Goal: Information Seeking & Learning: Learn about a topic

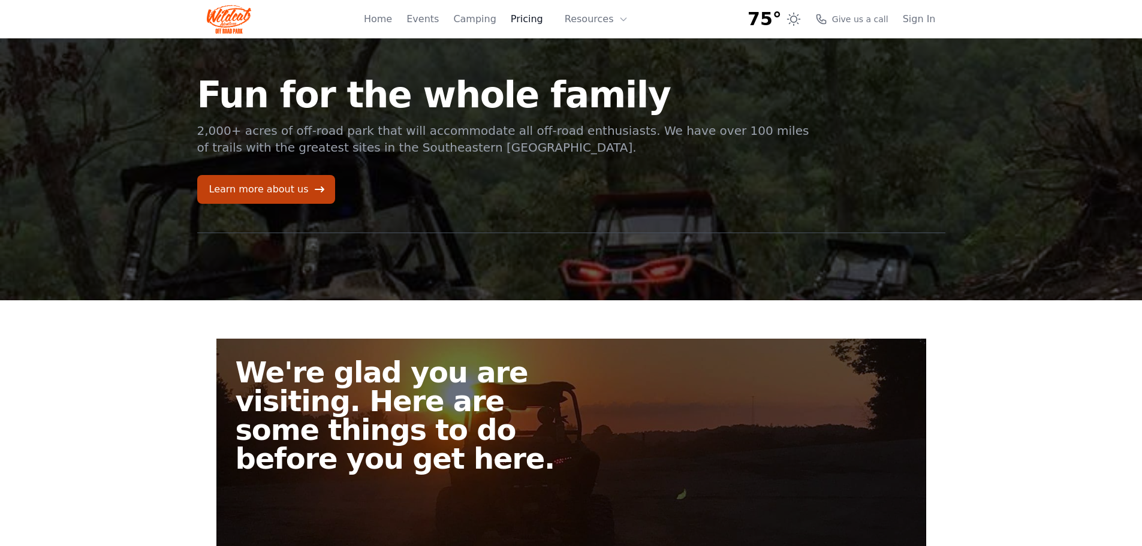
click at [529, 23] on link "Pricing" at bounding box center [527, 19] width 32 height 14
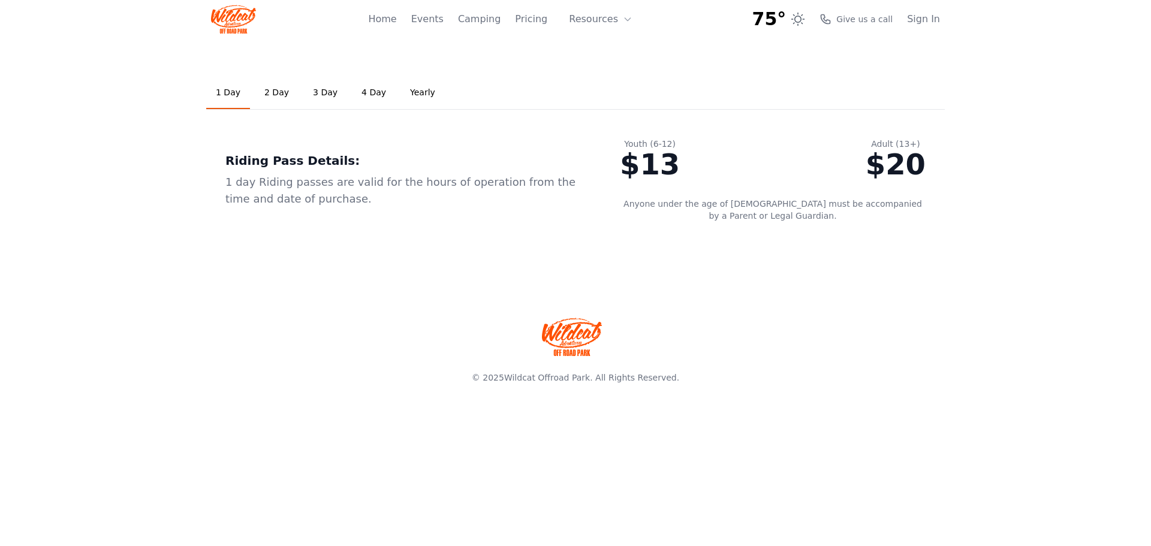
click at [275, 98] on link "2 Day" at bounding box center [277, 93] width 44 height 32
click at [411, 95] on link "Yearly" at bounding box center [422, 93] width 44 height 32
click at [365, 92] on link "4 Day" at bounding box center [374, 93] width 44 height 32
click at [319, 99] on link "3 Day" at bounding box center [325, 93] width 44 height 32
click at [603, 22] on button "Resources" at bounding box center [601, 19] width 78 height 24
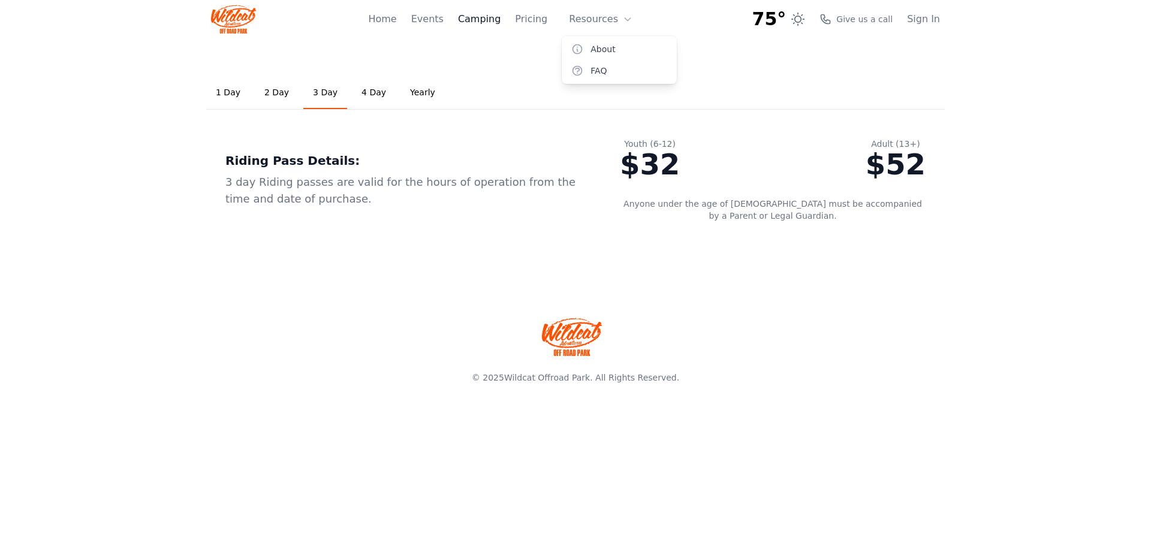
click at [475, 19] on link "Camping" at bounding box center [479, 19] width 43 height 14
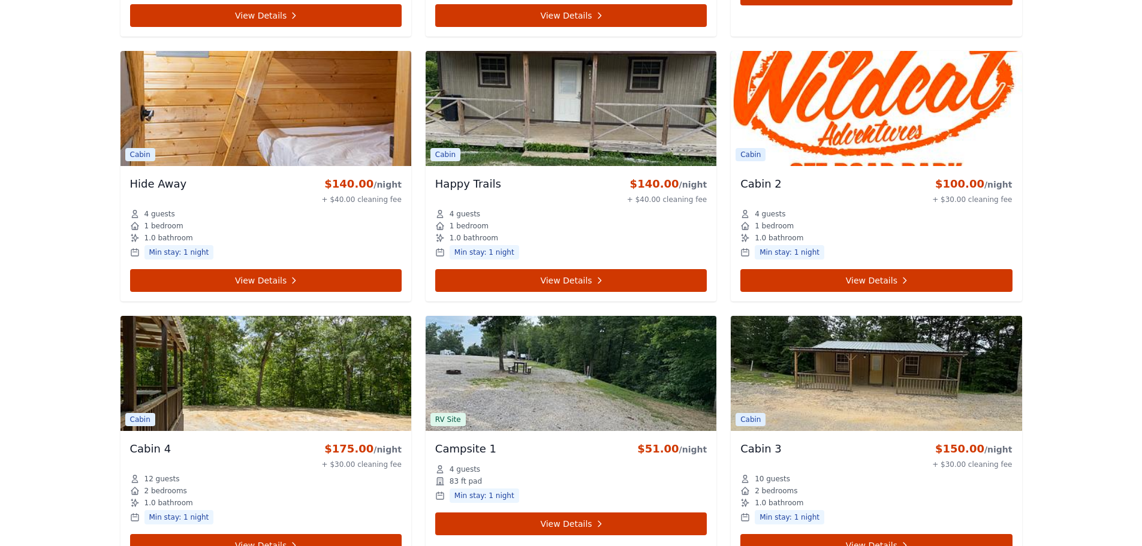
scroll to position [4284, 0]
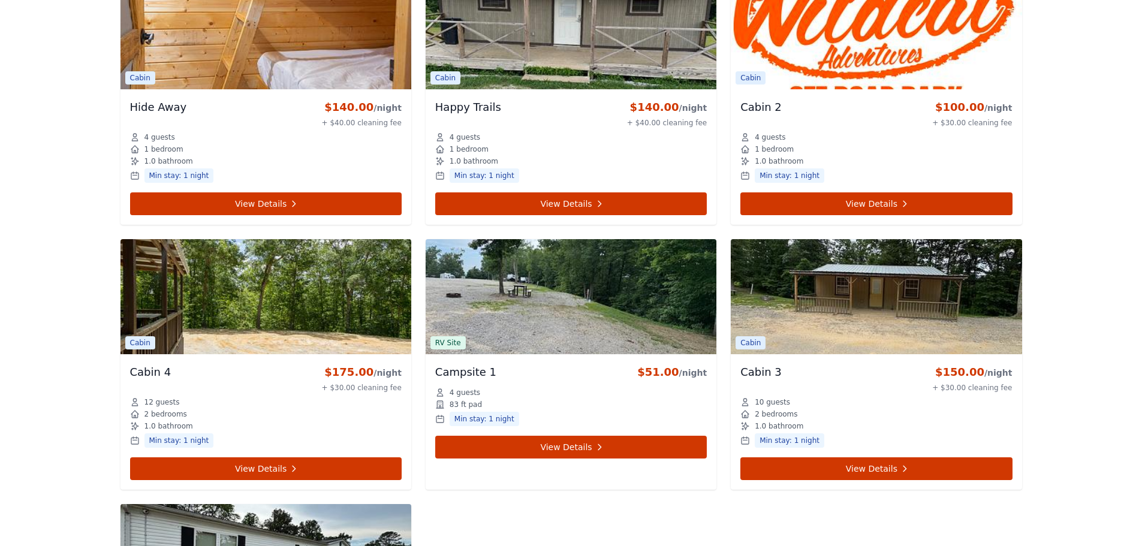
drag, startPoint x: 722, startPoint y: 304, endPoint x: 723, endPoint y: 367, distance: 62.3
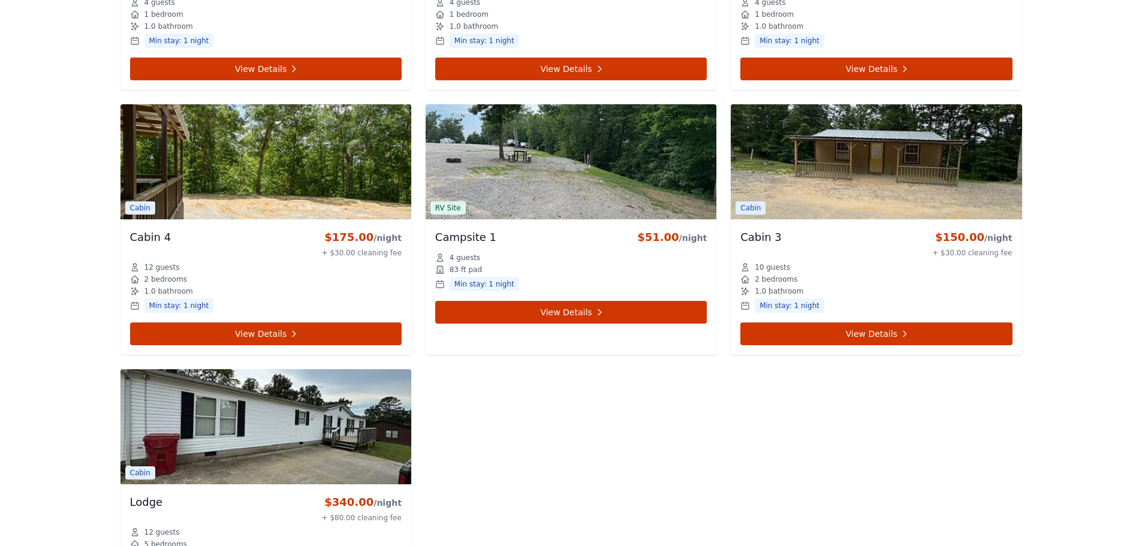
scroll to position [4459, 0]
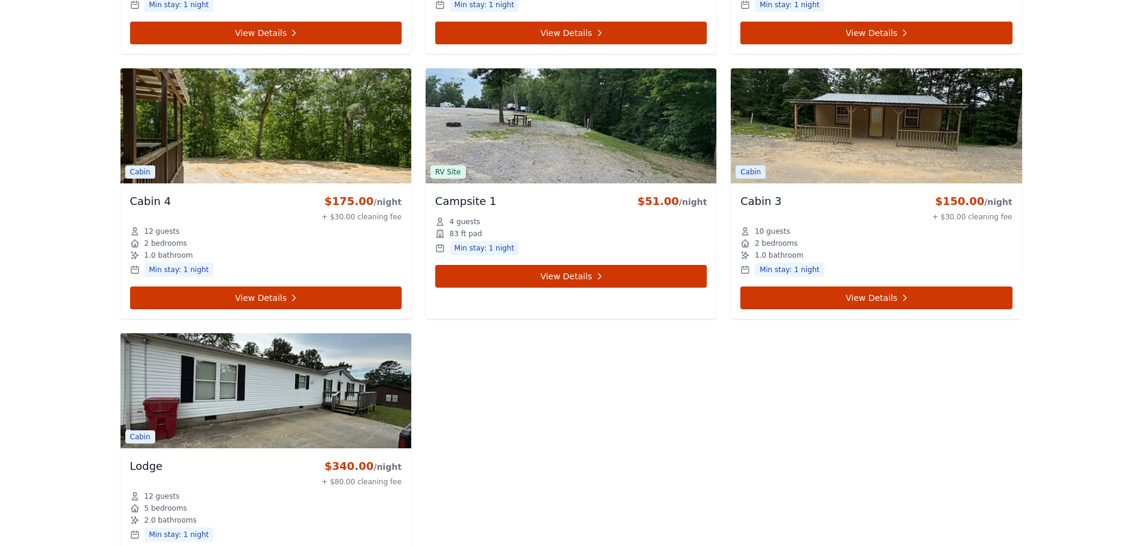
drag, startPoint x: 723, startPoint y: 367, endPoint x: 723, endPoint y: 411, distance: 43.8
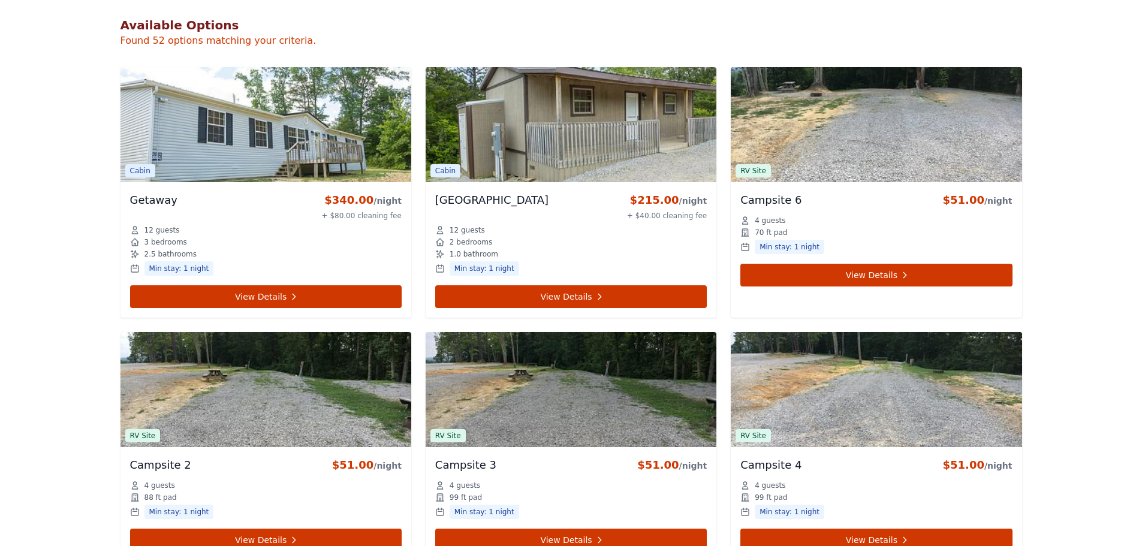
scroll to position [0, 0]
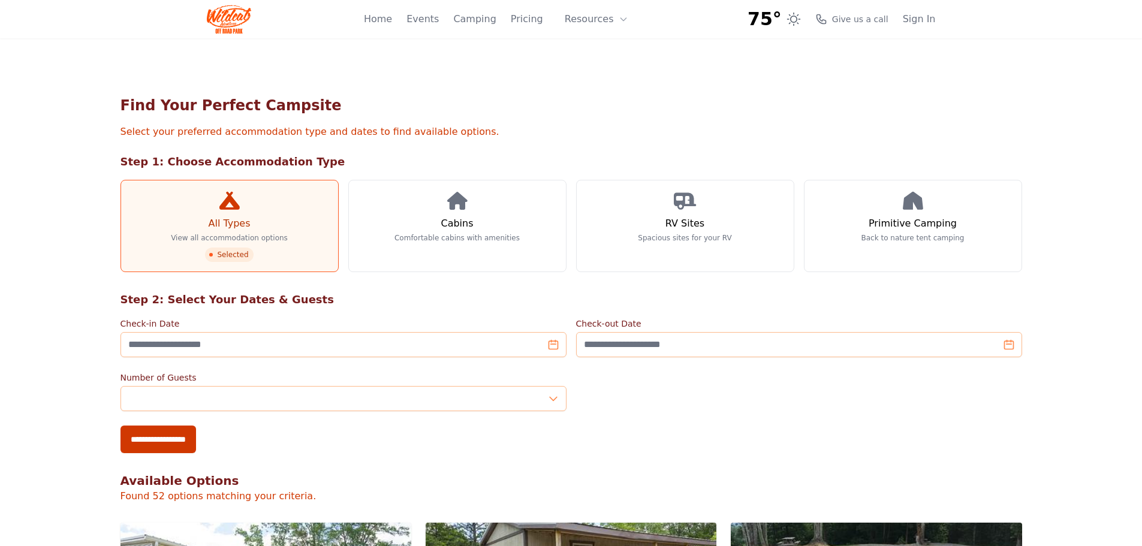
drag, startPoint x: 742, startPoint y: 425, endPoint x: 740, endPoint y: 232, distance: 193.0
click at [392, 22] on link "Home" at bounding box center [378, 19] width 28 height 14
